Goal: Task Accomplishment & Management: Manage account settings

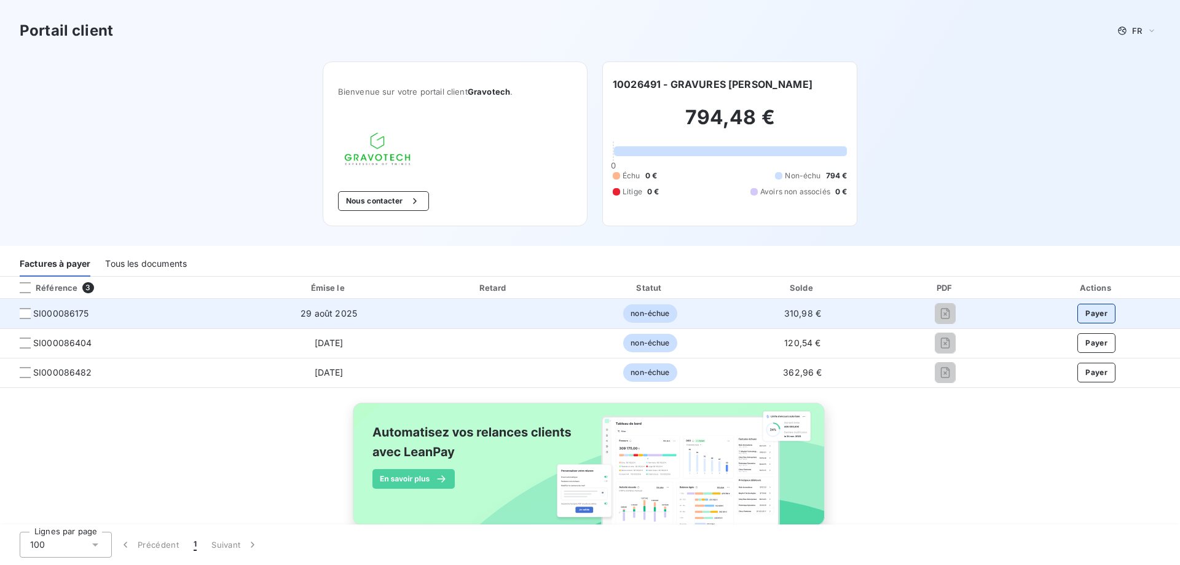
click at [1078, 317] on button "Payer" at bounding box center [1097, 314] width 38 height 20
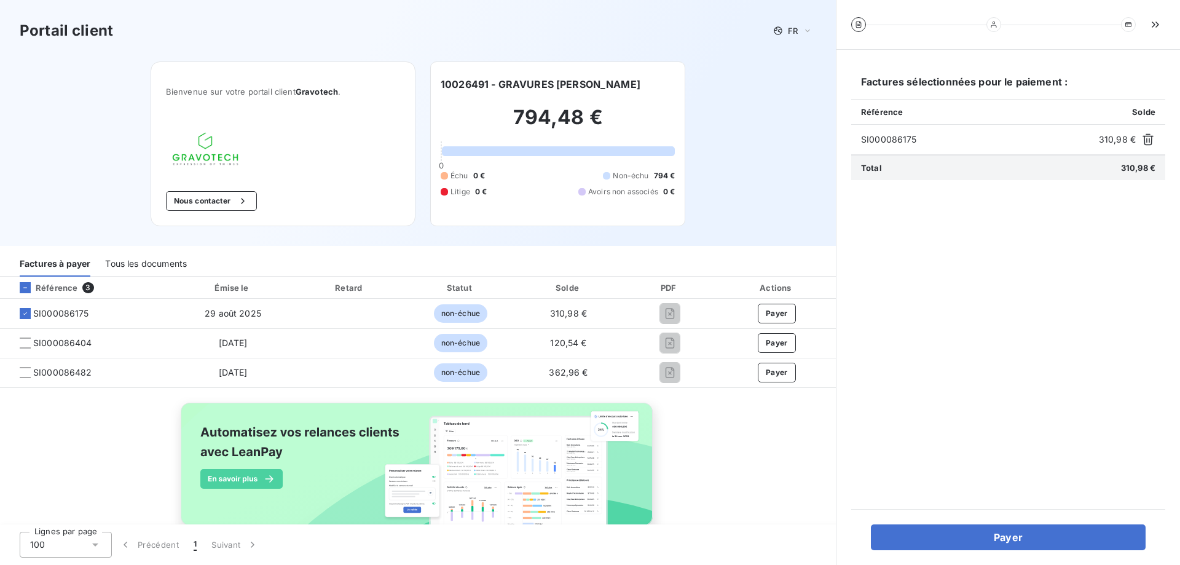
click at [792, 127] on div "Portail client FR Bienvenue sur votre portail client Gravotech . Nous contacter…" at bounding box center [418, 123] width 836 height 246
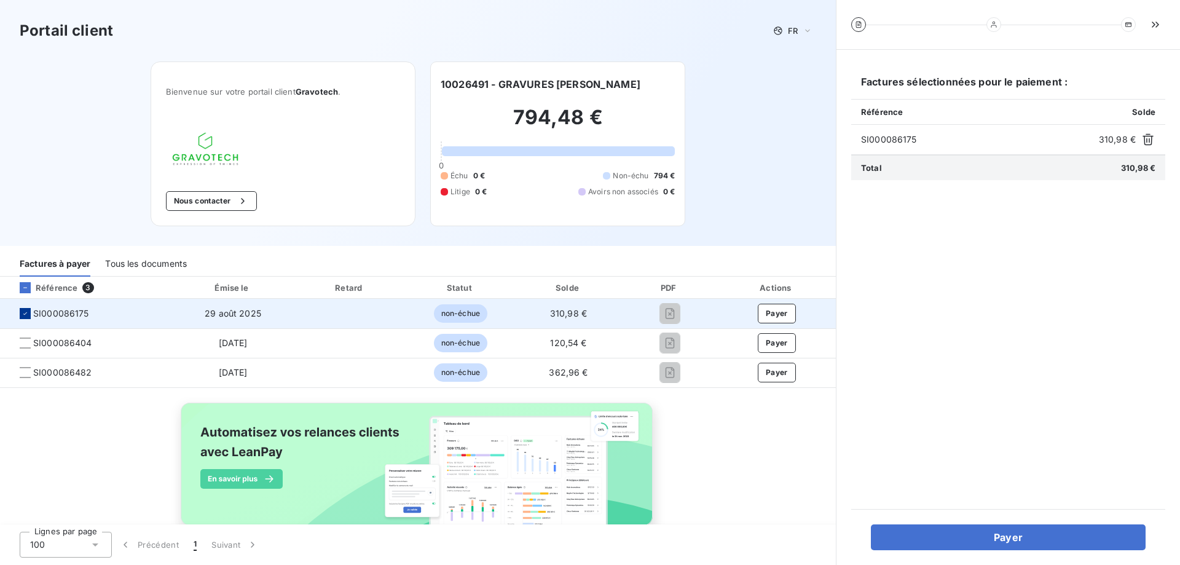
click at [24, 313] on icon at bounding box center [25, 313] width 7 height 7
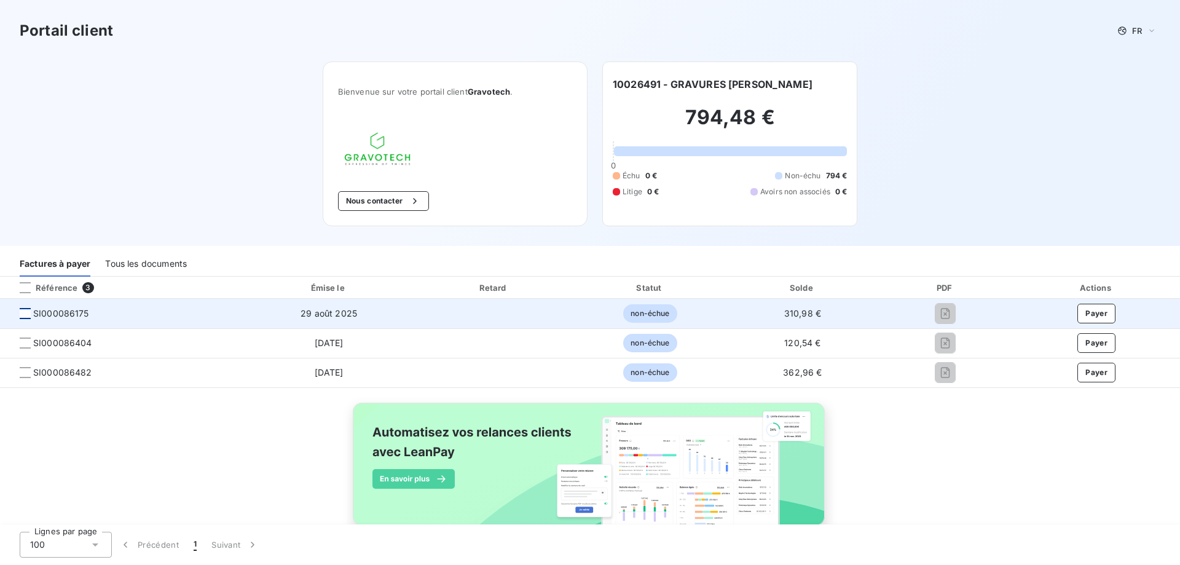
click at [163, 259] on div "Tous les documents" at bounding box center [146, 264] width 82 height 26
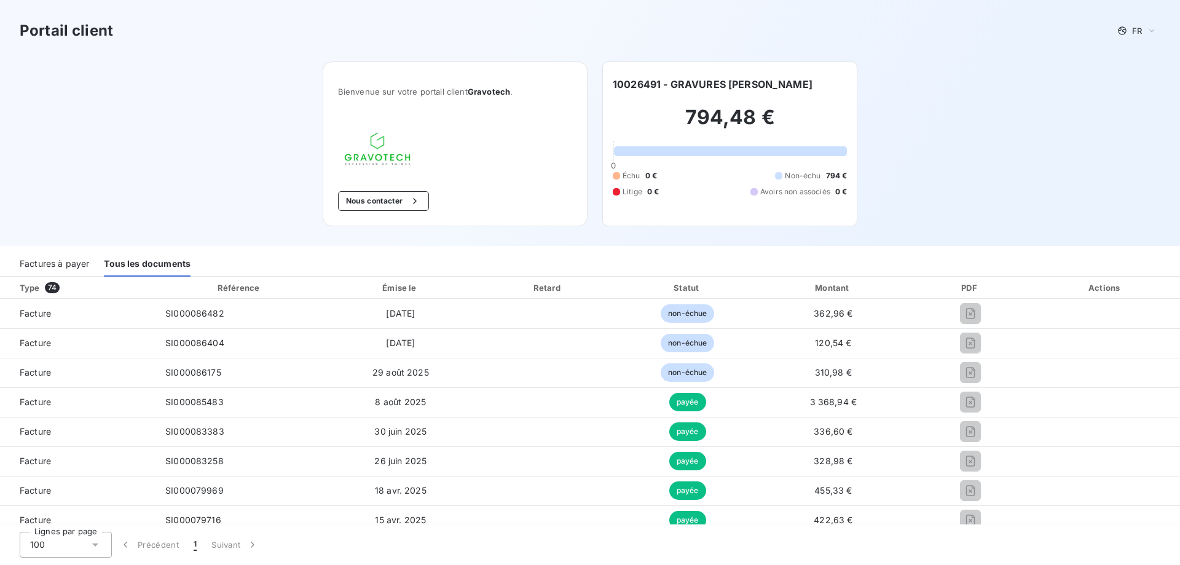
click at [46, 259] on div "Factures à payer" at bounding box center [54, 264] width 69 height 26
